Goal: Task Accomplishment & Management: Complete application form

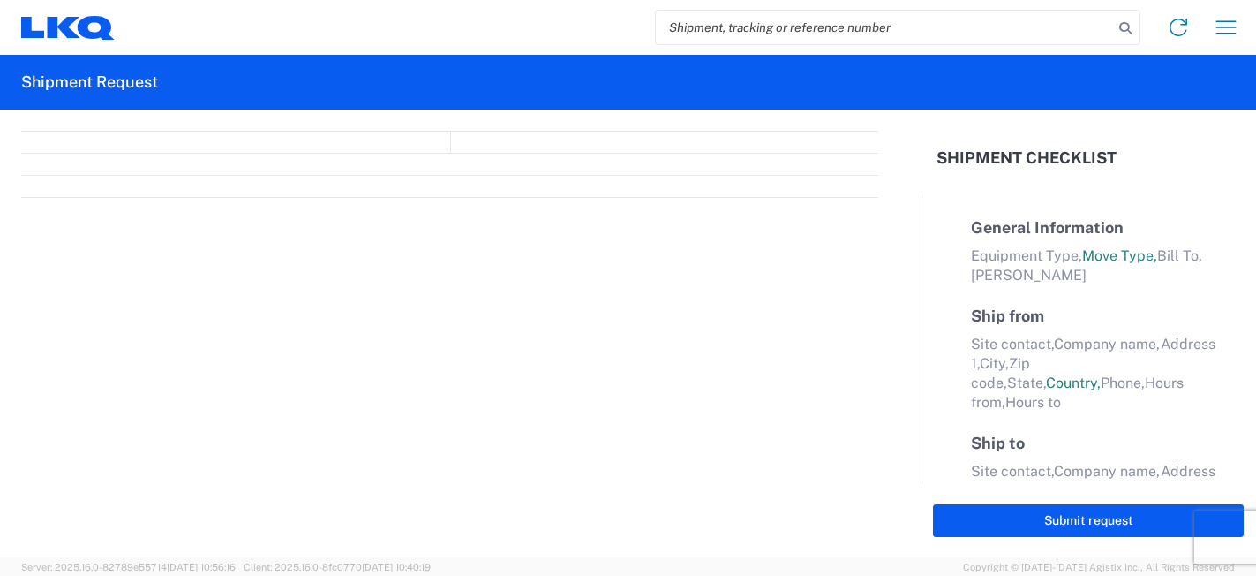
select select "FULL"
select select "LBS"
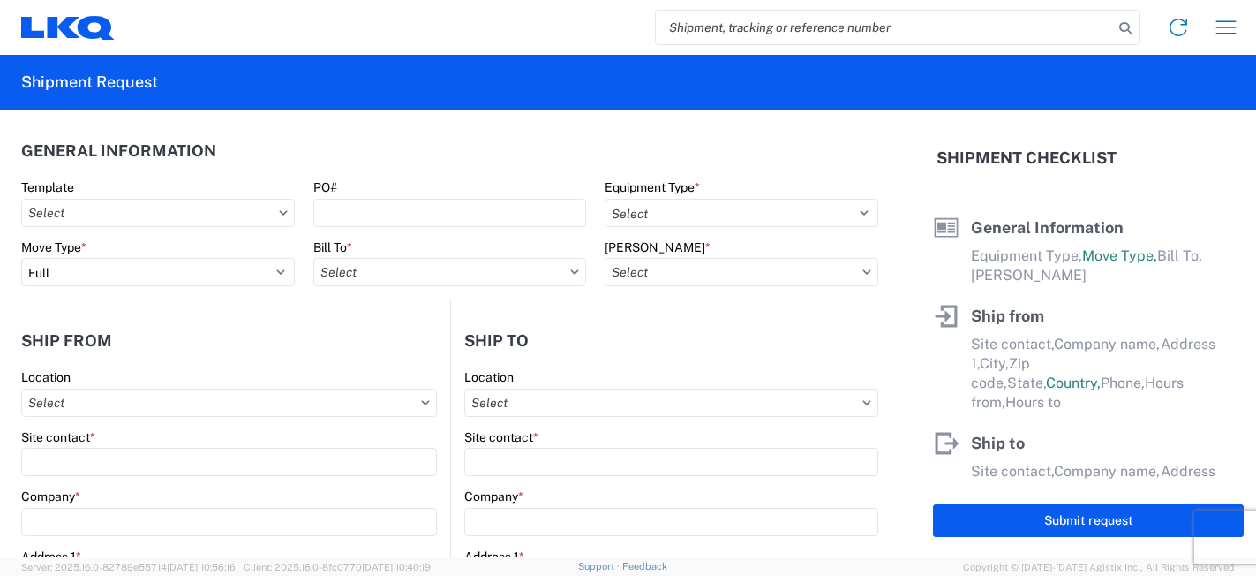
click at [759, 30] on input "search" at bounding box center [884, 28] width 457 height 34
paste input "56316502"
type input "56316502"
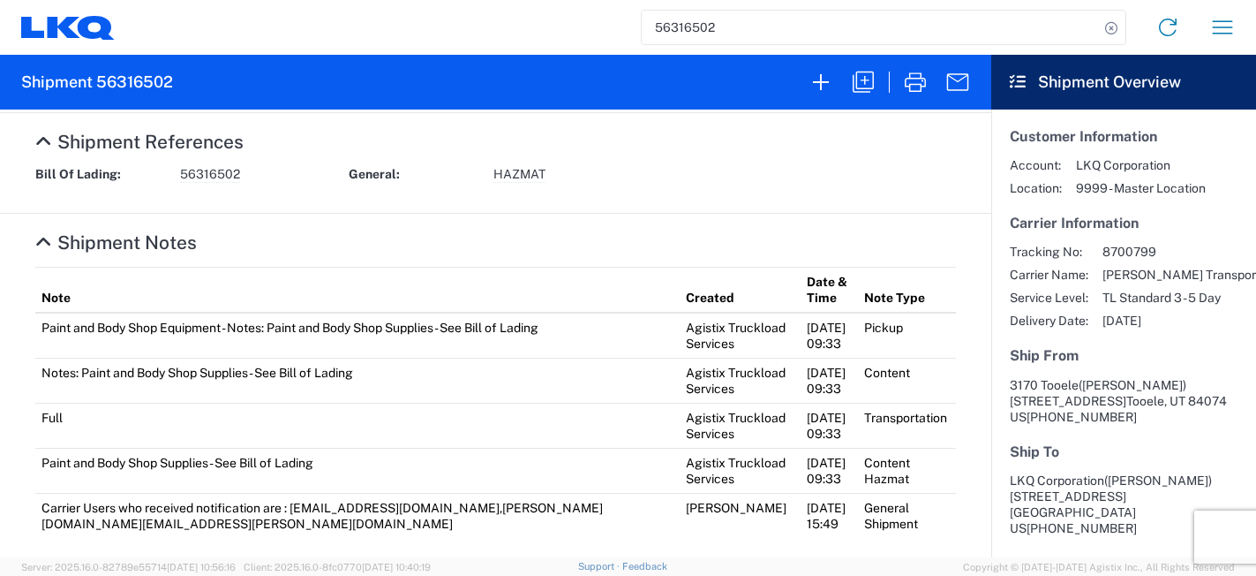
scroll to position [681, 0]
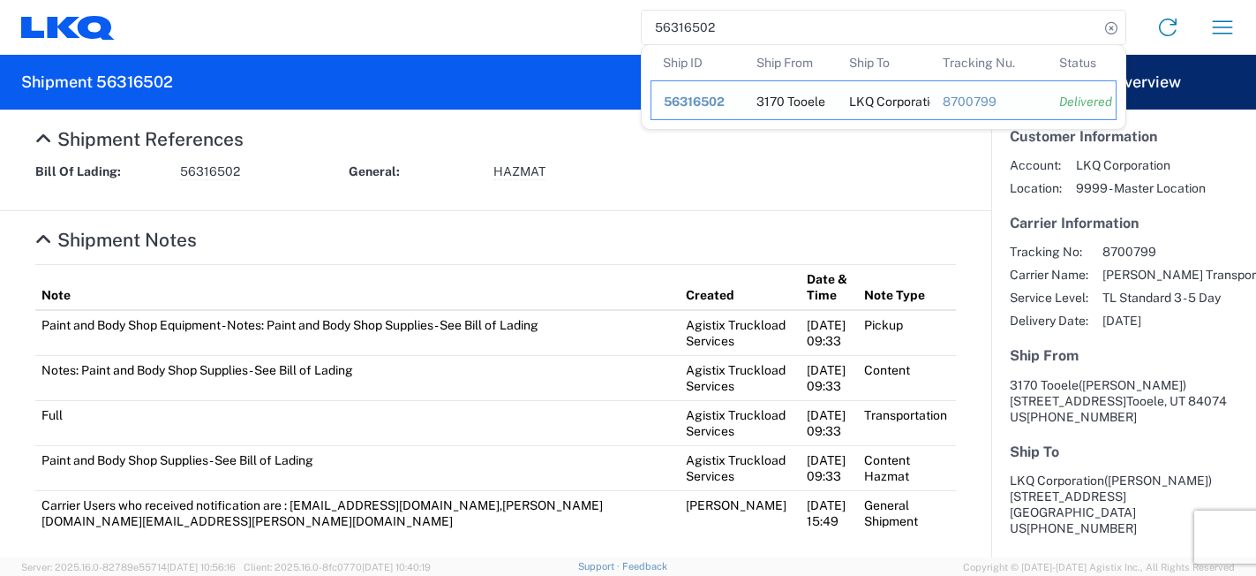
click at [702, 99] on span "56316502" at bounding box center [694, 101] width 61 height 14
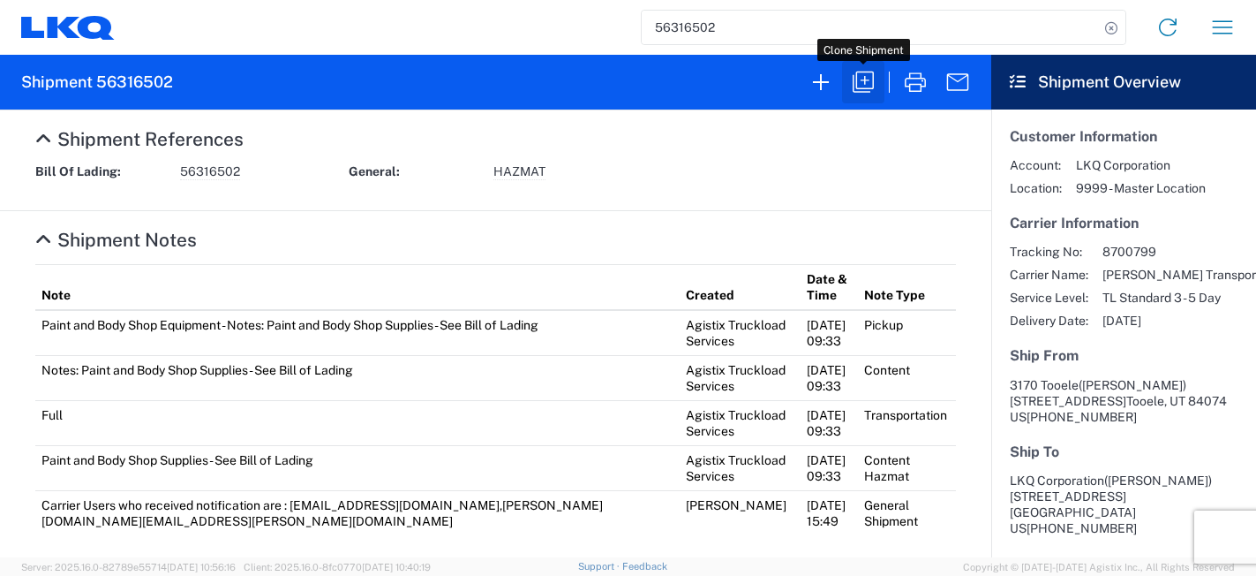
click at [855, 80] on icon "button" at bounding box center [863, 82] width 28 height 28
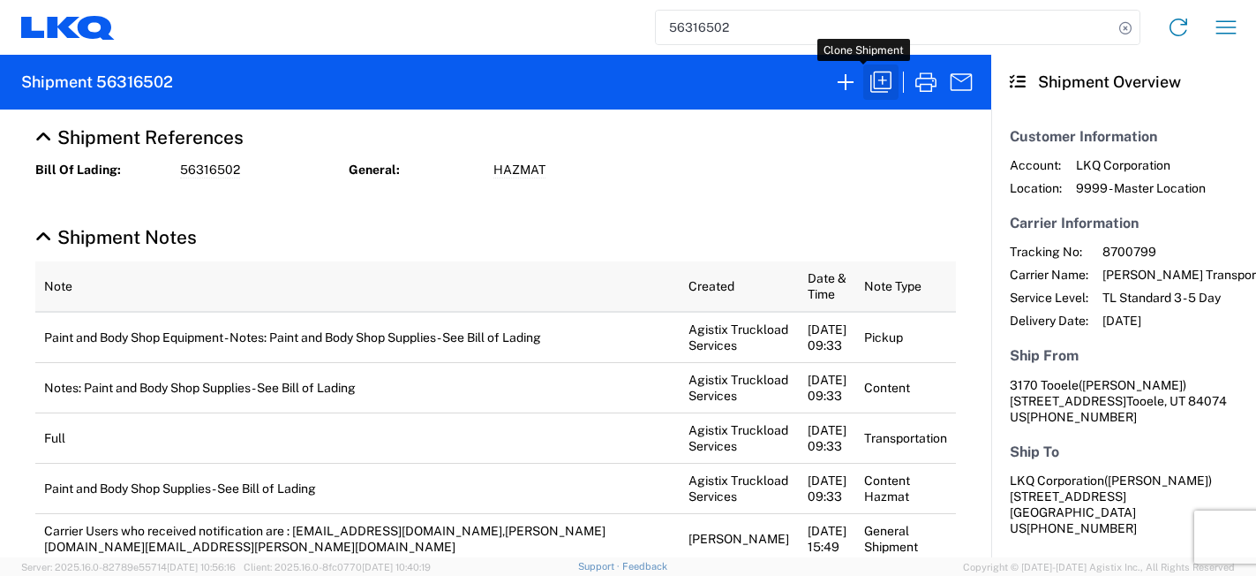
scroll to position [681, 0]
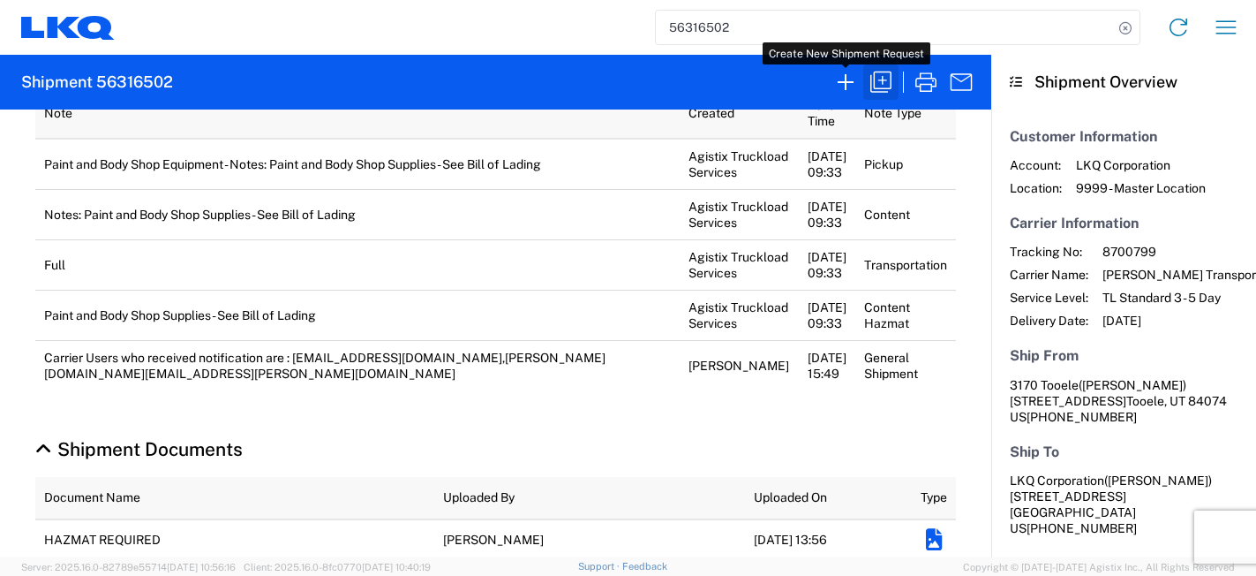
select select "STDV"
select select "FULL"
select select "US"
select select "LBS"
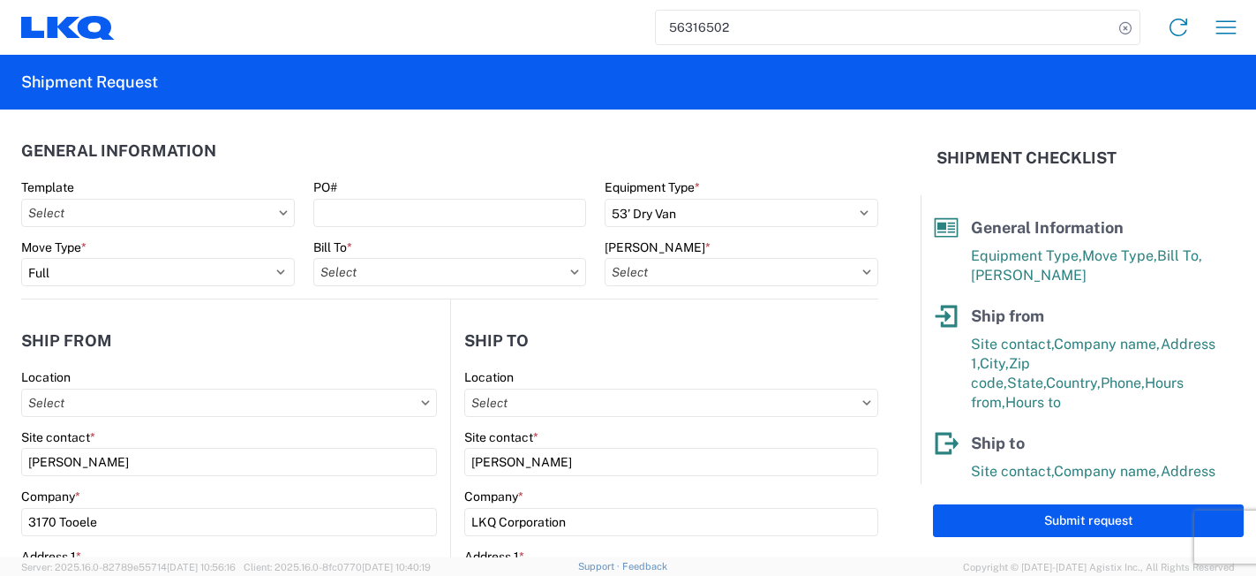
type input "3170 - Tooele"
type input "3170-6300-66000-0000 - 3170 Freight Out"
select select "3 Flammable Liquid"
select select "S"
select select "LBS"
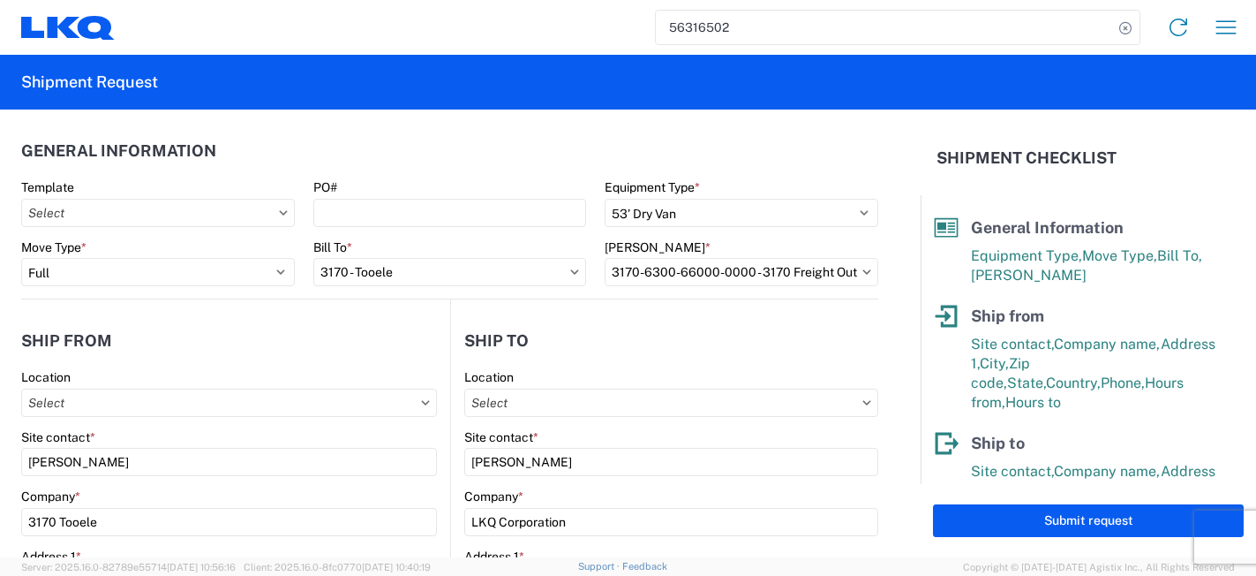
select select "LBS"
type input "3170 - Tooele"
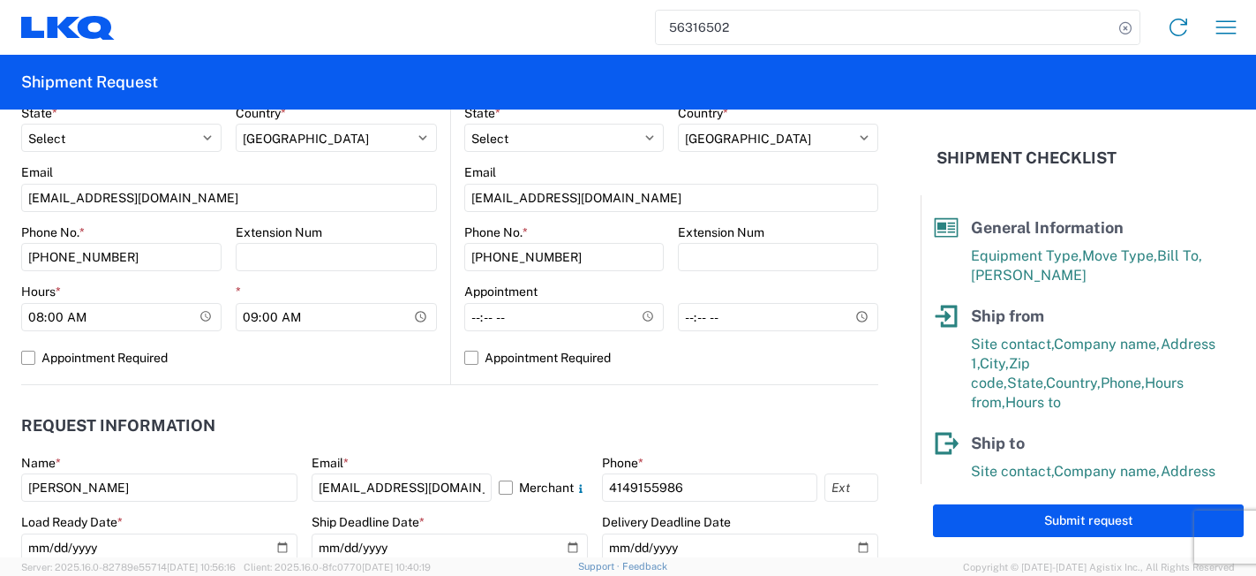
scroll to position [705, 0]
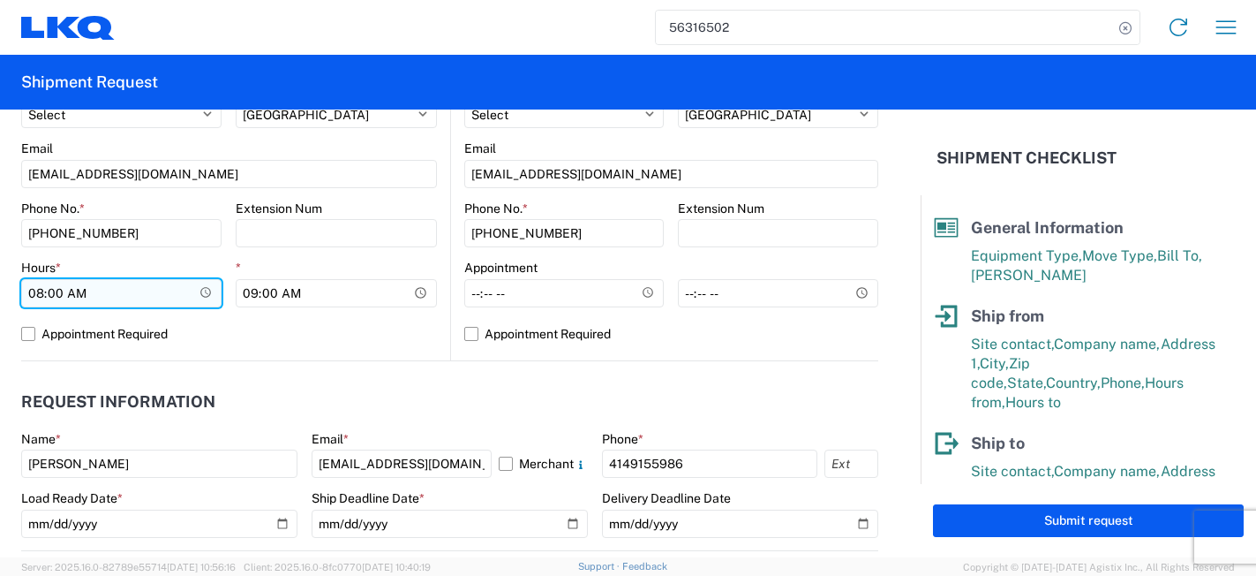
click at [198, 295] on input "08:00:00" at bounding box center [121, 293] width 200 height 28
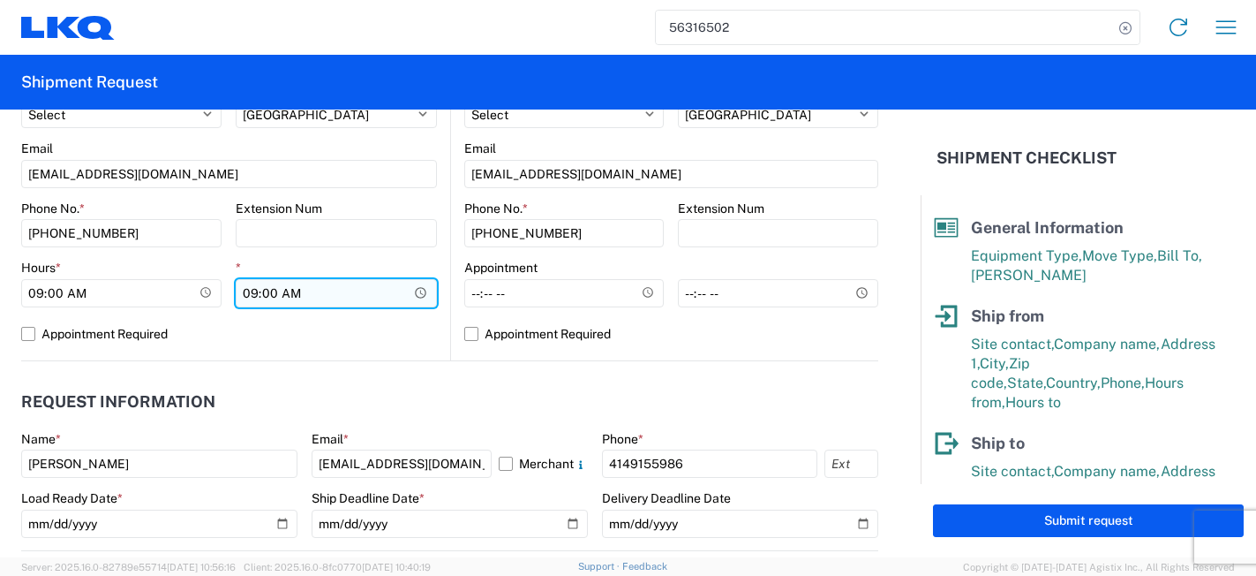
type input "09:00"
click at [418, 294] on input "09:00:00" at bounding box center [336, 293] width 200 height 28
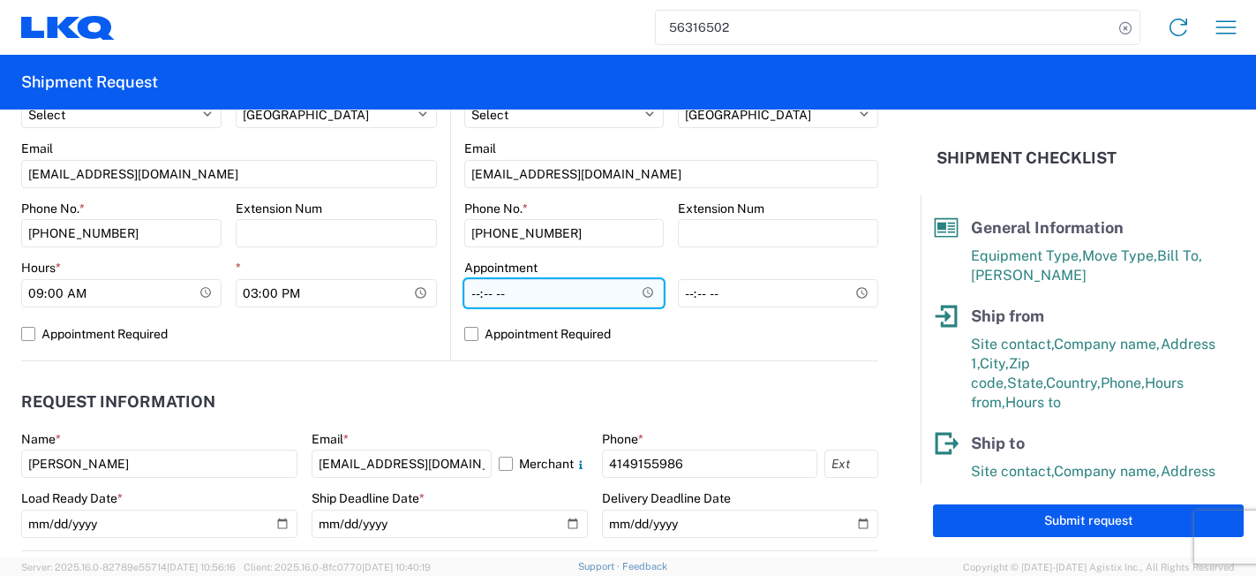
type input "15:00"
click at [553, 289] on input "Hours *" at bounding box center [564, 293] width 200 height 28
click at [635, 290] on input "Hours *" at bounding box center [564, 293] width 200 height 28
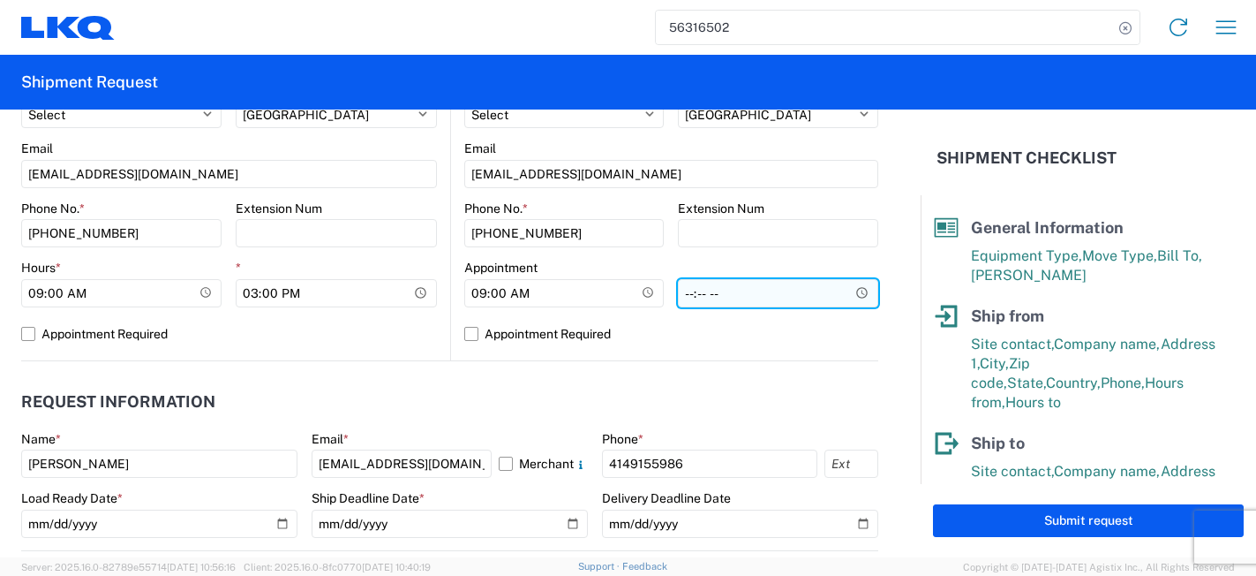
type input "09:00"
click at [854, 296] on input "*" at bounding box center [778, 293] width 200 height 28
type input "16:00"
click at [887, 342] on form "General Information Template PO# Equipment Type * Select 53’ Dry Van Flatbed Dr…" at bounding box center [460, 333] width 921 height 448
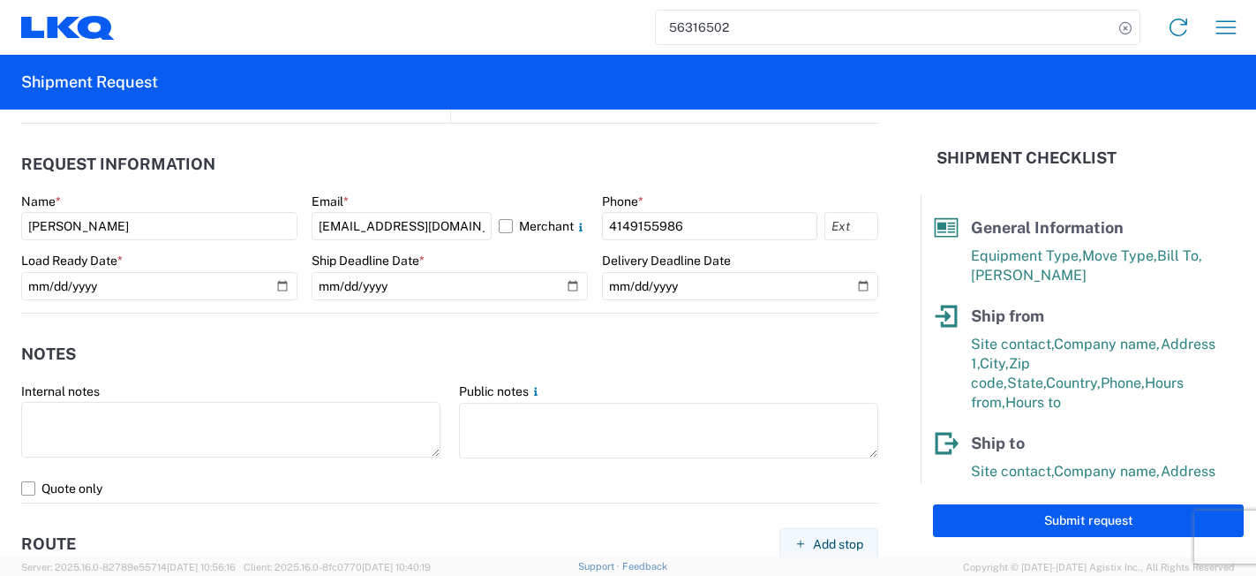
scroll to position [960, 0]
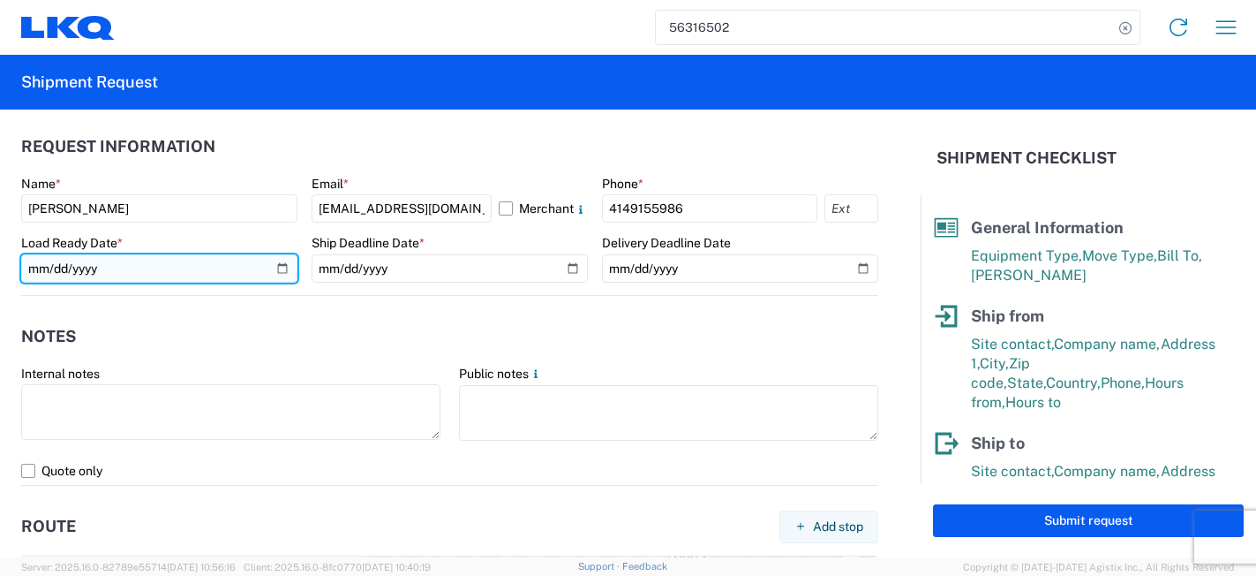
click at [279, 265] on input "[DATE]" at bounding box center [159, 268] width 276 height 28
type input "[DATE]"
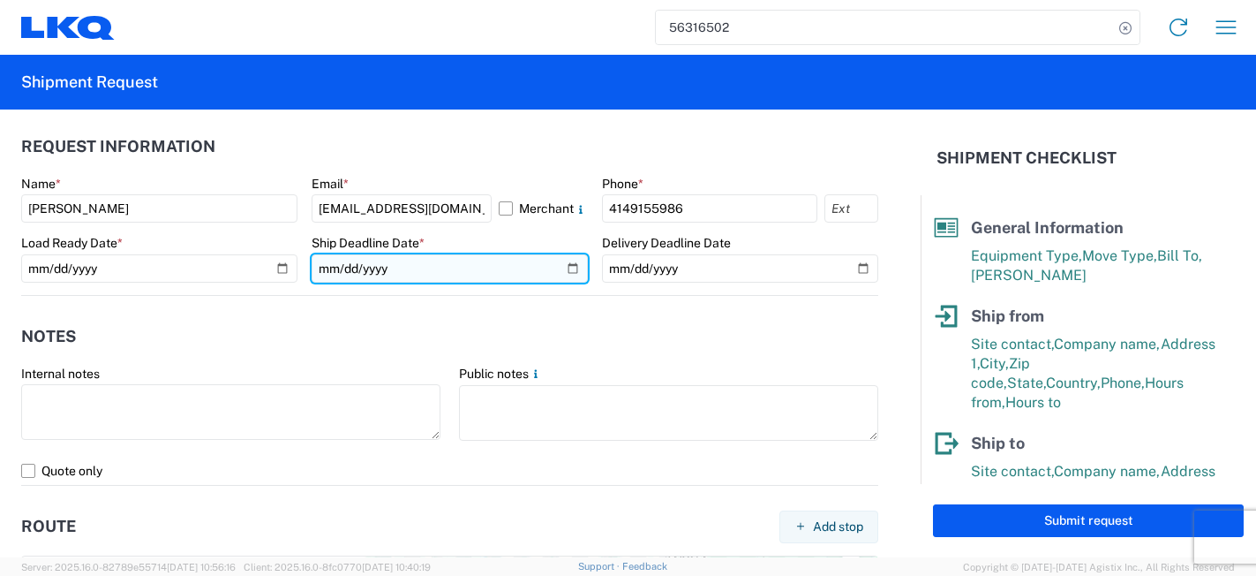
click at [564, 267] on input "[DATE]" at bounding box center [450, 268] width 276 height 28
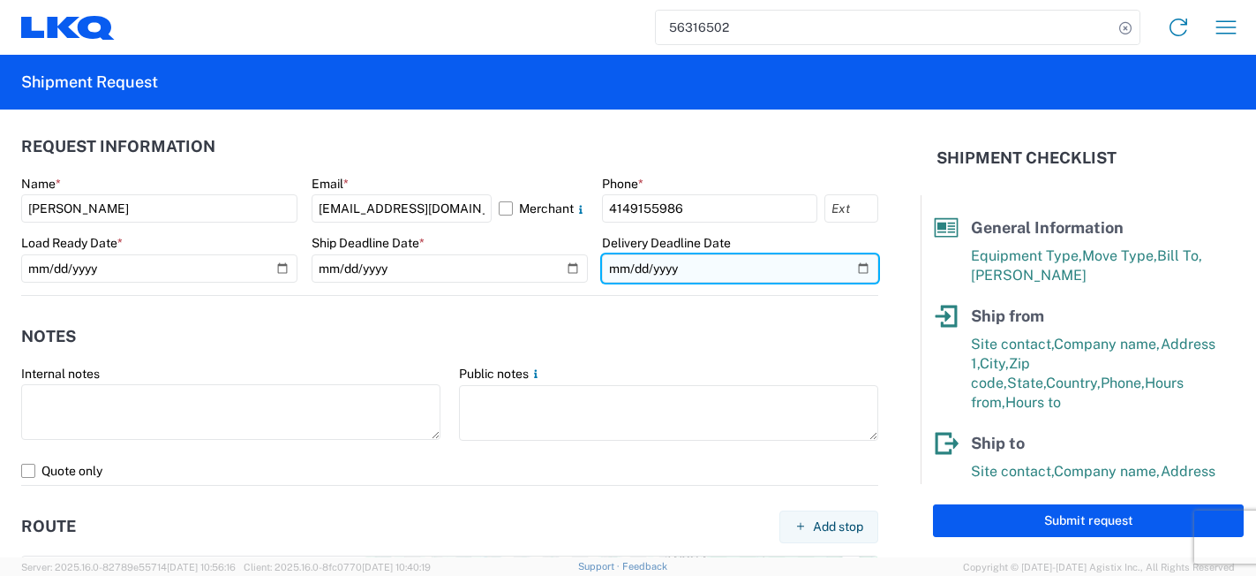
click at [853, 264] on input "date" at bounding box center [740, 268] width 276 height 28
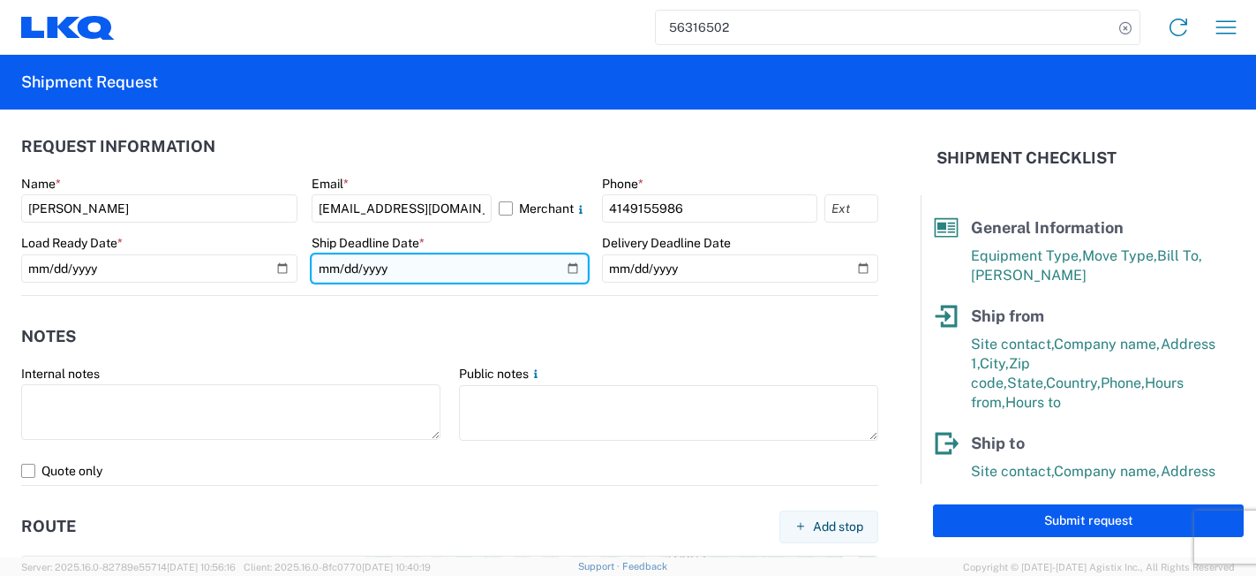
click at [565, 270] on input "[DATE]" at bounding box center [450, 268] width 276 height 28
type input "[DATE]"
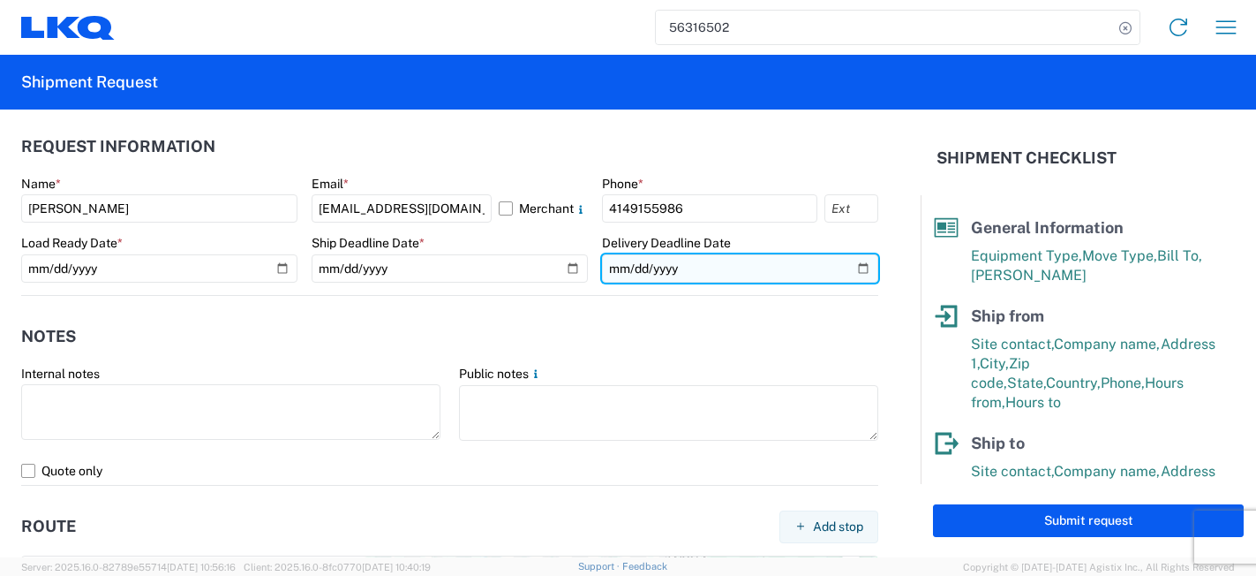
click at [847, 273] on input "date" at bounding box center [740, 268] width 276 height 28
type input "[DATE]"
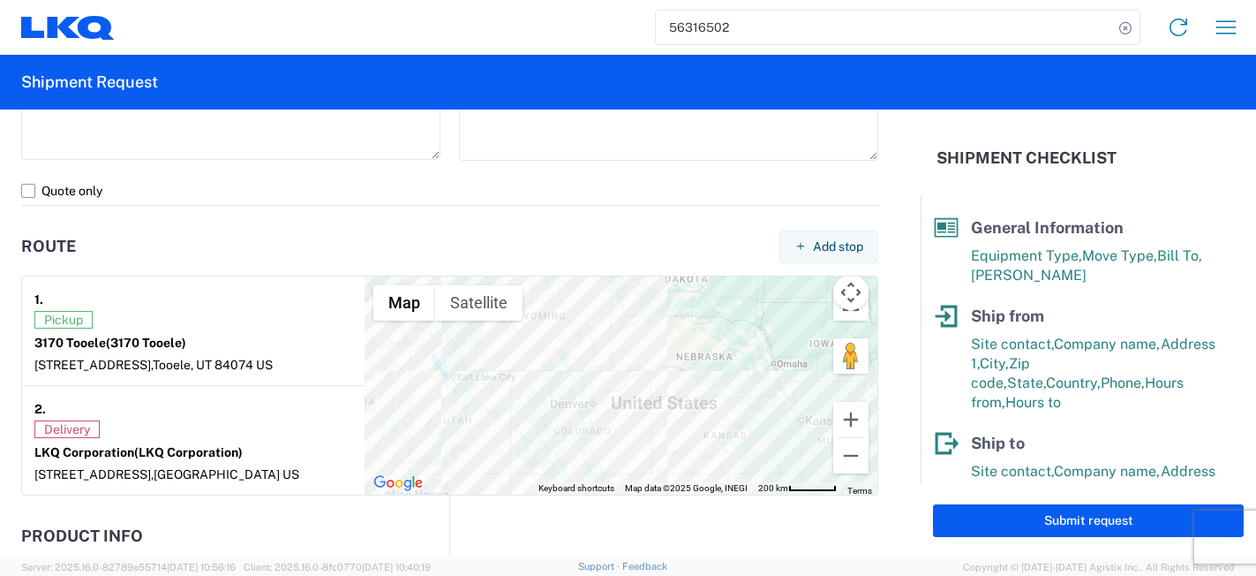
scroll to position [1229, 0]
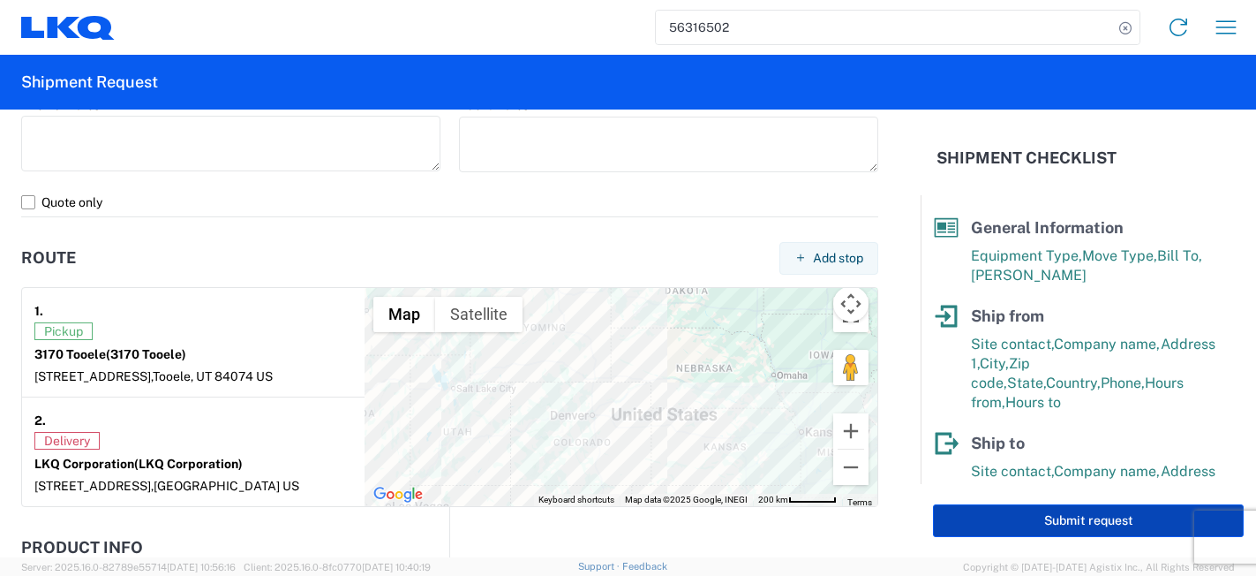
click at [1035, 519] on button "Submit request" at bounding box center [1088, 520] width 311 height 33
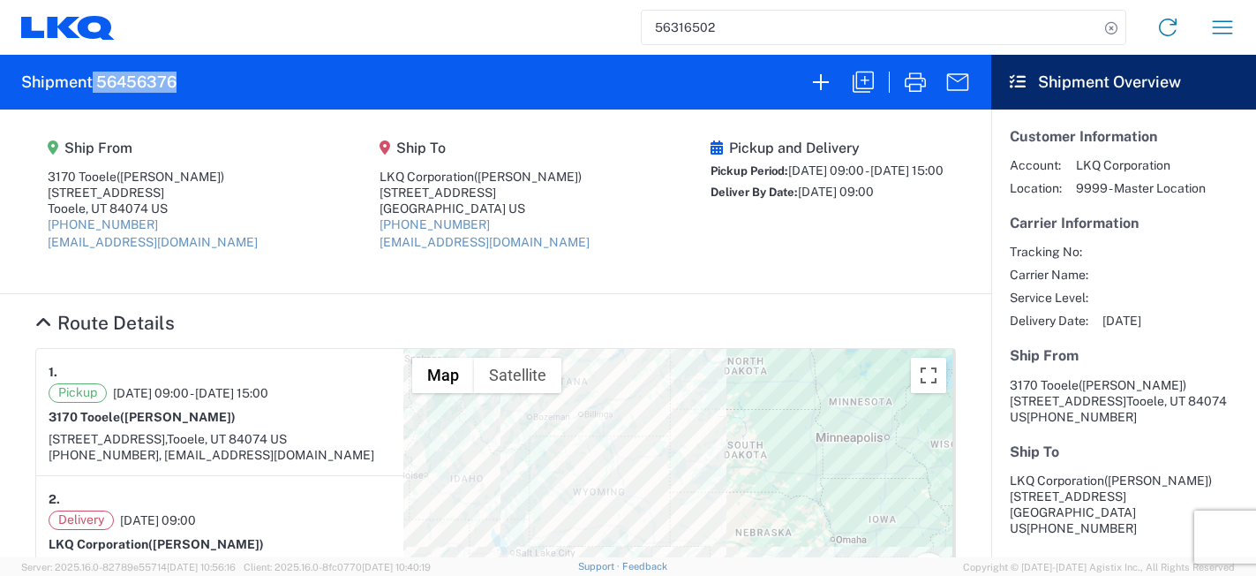
drag, startPoint x: 209, startPoint y: 81, endPoint x: 94, endPoint y: 79, distance: 114.8
click at [94, 79] on agx-form-header "Shipment 56456376" at bounding box center [495, 82] width 991 height 55
copy h2 "56456376"
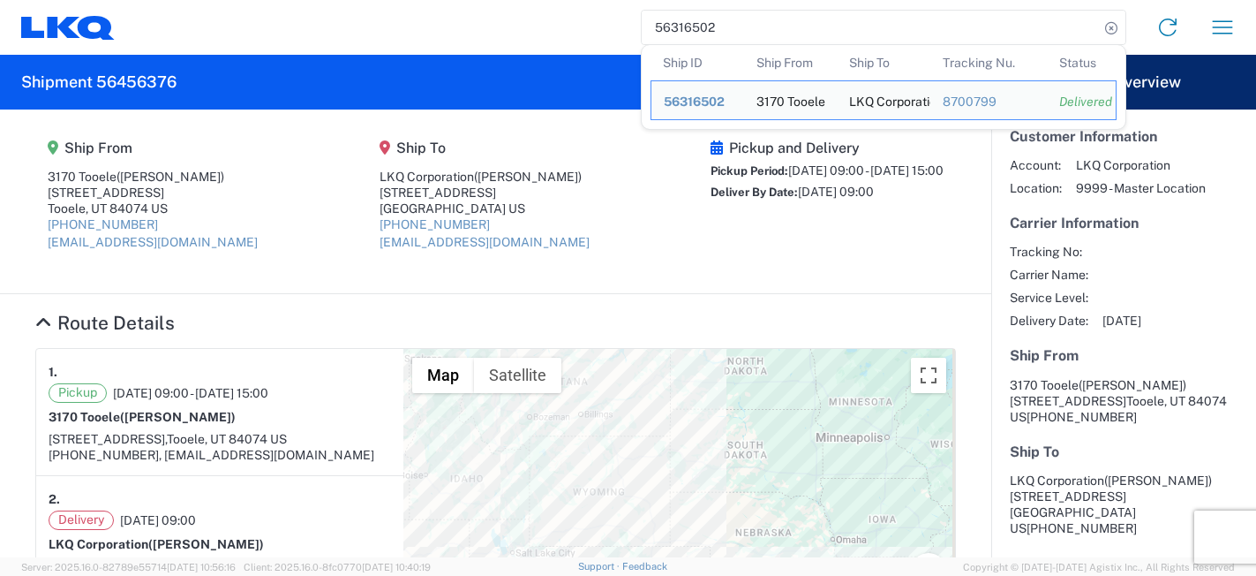
click at [840, 34] on input "56316502" at bounding box center [870, 28] width 457 height 34
drag, startPoint x: 766, startPoint y: 28, endPoint x: 551, endPoint y: 32, distance: 215.4
click at [551, 32] on div "56316502 Ship ID Ship From Ship To Tracking Nu. Status Ship ID 56316502 Ship Fr…" at bounding box center [682, 27] width 1135 height 42
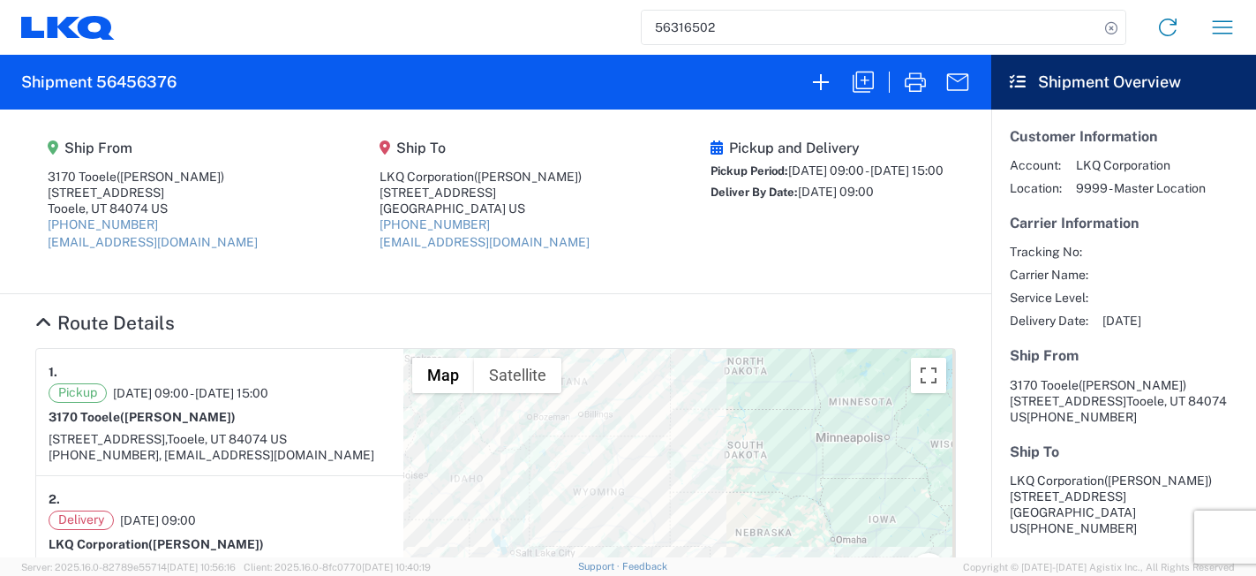
paste input "56456376"
type input "56456376"
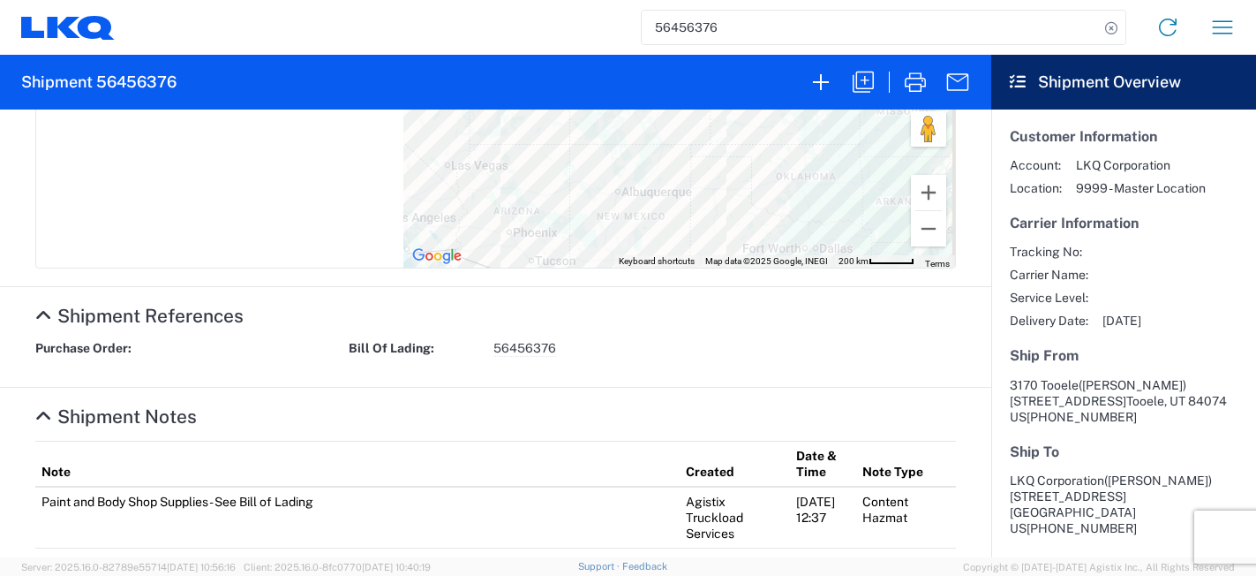
scroll to position [527, 0]
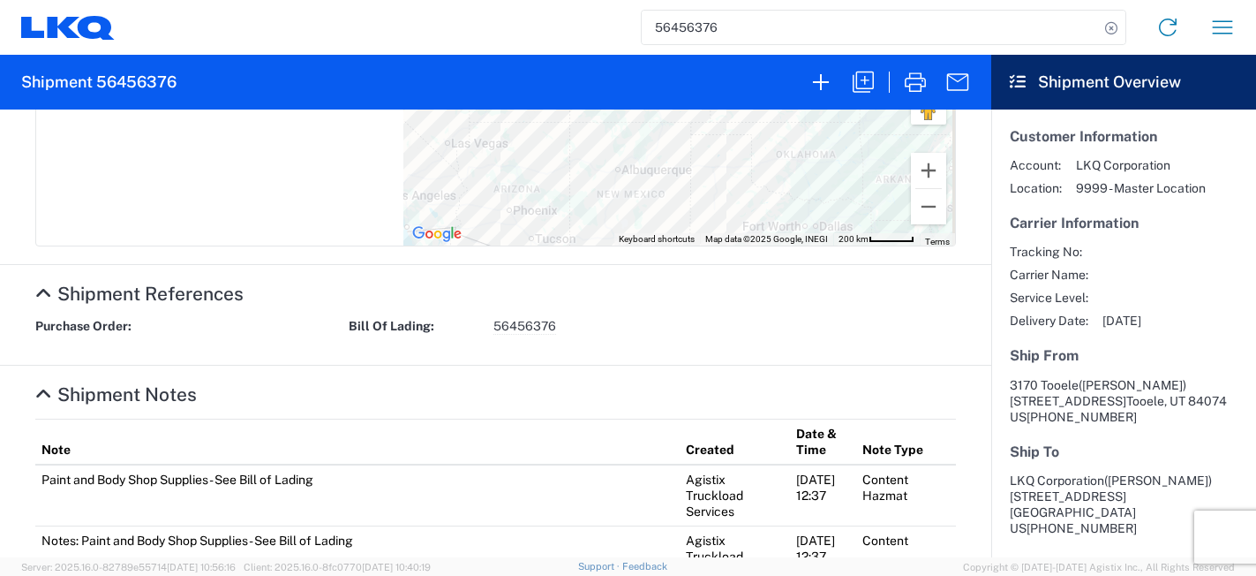
click at [41, 290] on icon at bounding box center [43, 293] width 16 height 19
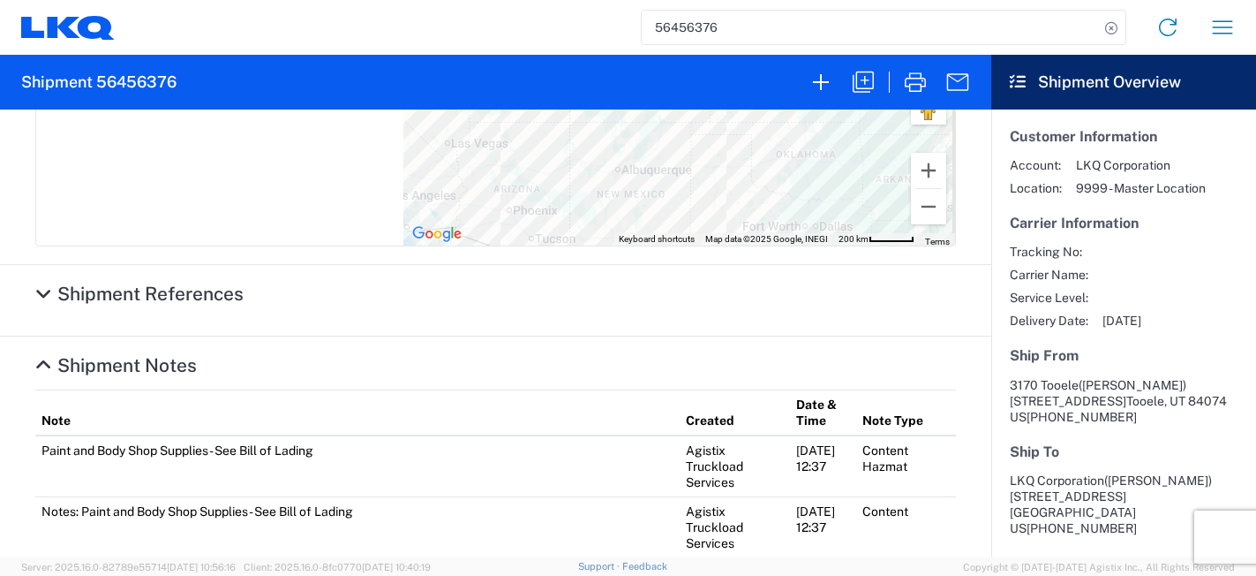
click at [41, 290] on icon at bounding box center [43, 293] width 16 height 19
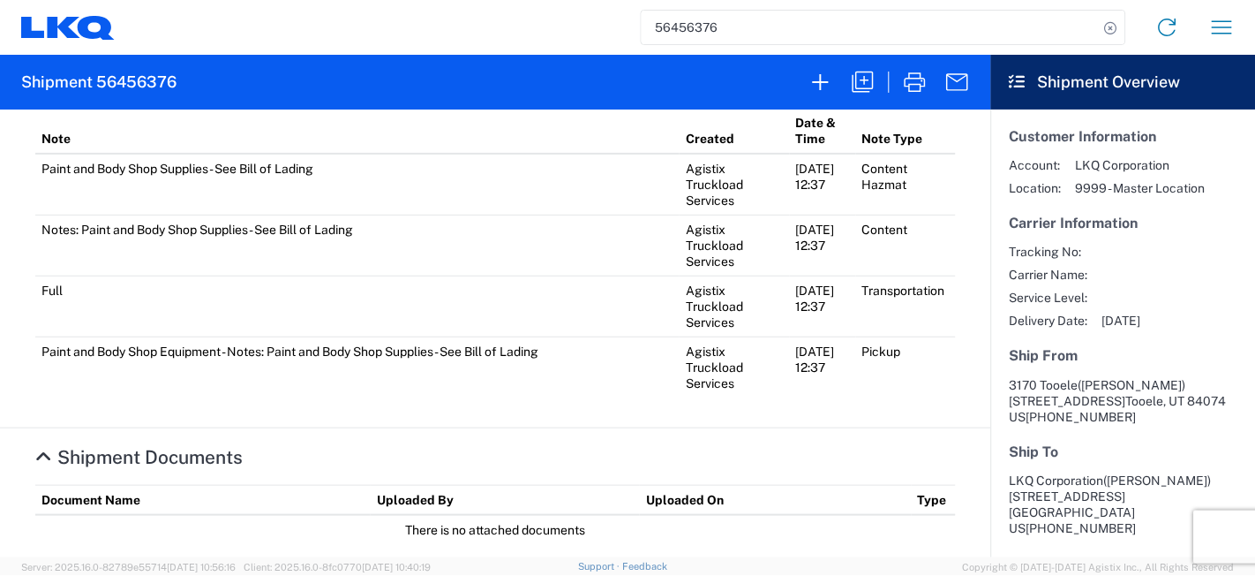
scroll to position [855, 0]
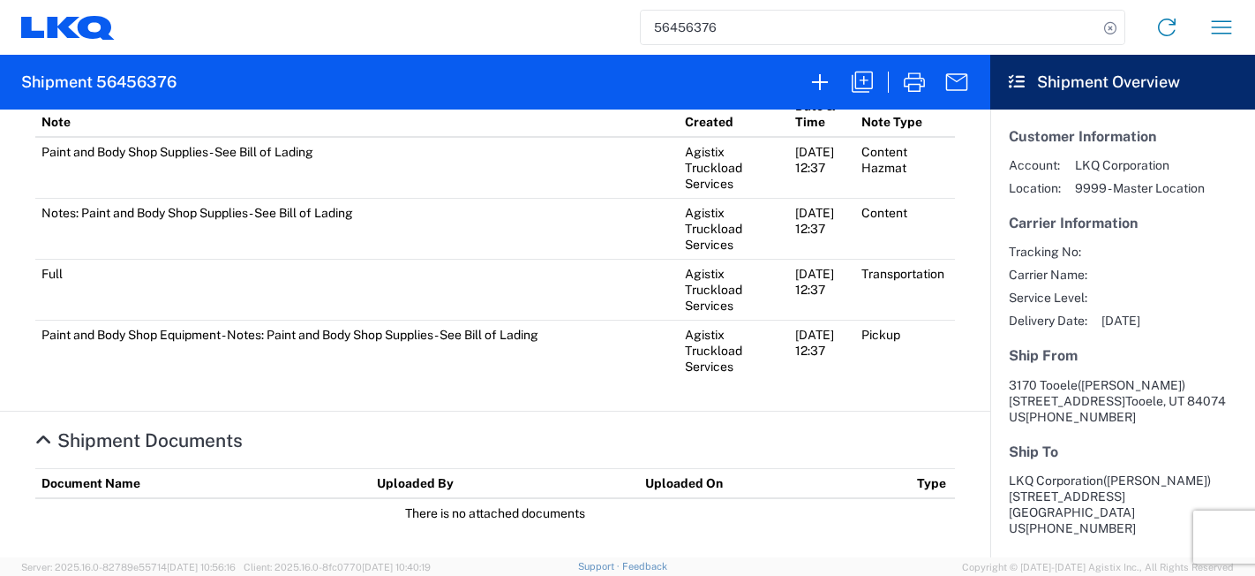
click at [500, 14] on div "56456376 Home Shipment request Shipment tracking" at bounding box center [682, 27] width 1134 height 42
